Goal: Complete application form: Complete application form

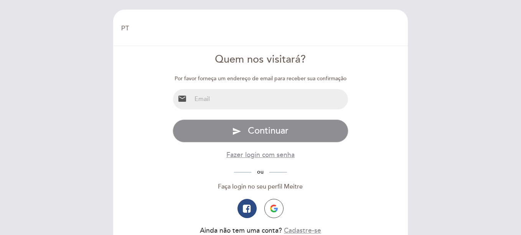
select select "pt"
click at [242, 98] on input "email" at bounding box center [270, 99] width 157 height 20
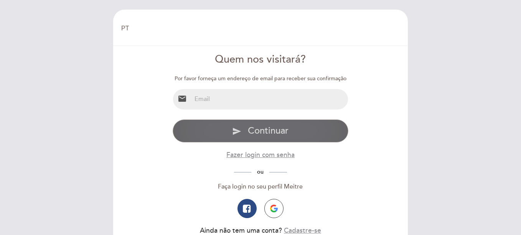
type input "[EMAIL_ADDRESS][DOMAIN_NAME]"
click at [255, 129] on span "Continuar" at bounding box center [268, 130] width 41 height 11
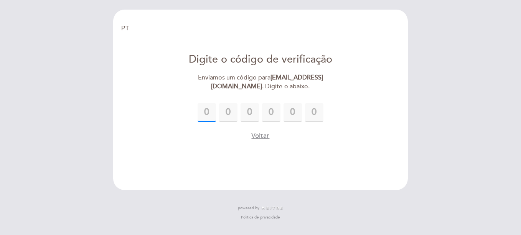
click at [204, 113] on input "text" at bounding box center [207, 112] width 18 height 18
type input "6"
type input "2"
type input "4"
type input "8"
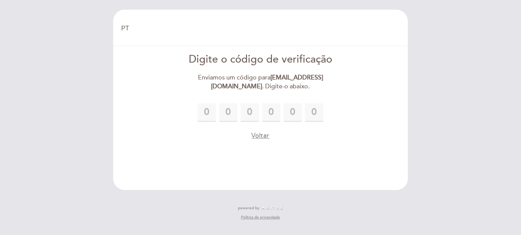
type input "3"
type input "2"
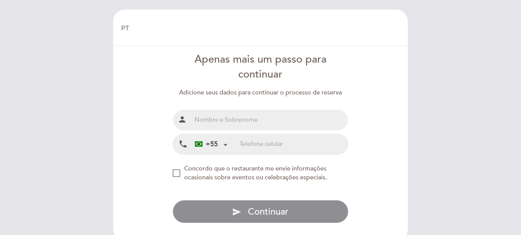
click at [216, 116] on input "text" at bounding box center [270, 120] width 157 height 20
type input "[PERSON_NAME]"
click at [247, 145] on input "tel" at bounding box center [294, 144] width 109 height 20
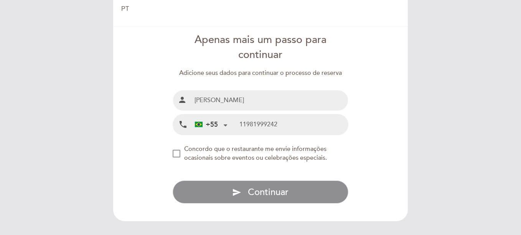
scroll to position [38, 0]
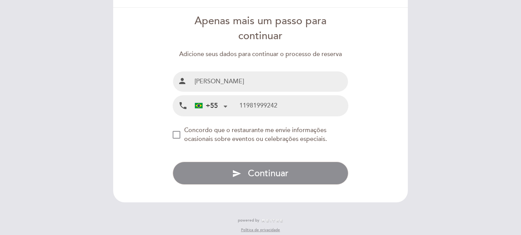
type input "11981999242"
click at [178, 136] on div "NEW_MODAL_AGREE_RESTAURANT_SEND_OCCASIONAL_INFO" at bounding box center [177, 135] width 8 height 8
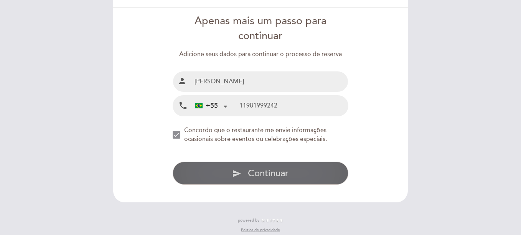
click at [277, 175] on span "Continuar" at bounding box center [268, 173] width 41 height 11
